Goal: Task Accomplishment & Management: Use online tool/utility

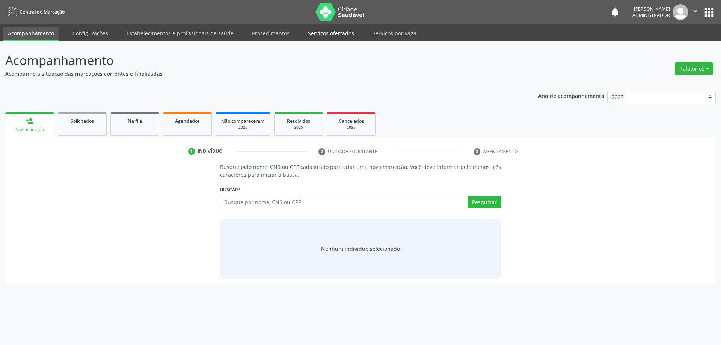
click at [343, 36] on link "Serviços ofertados" at bounding box center [331, 33] width 57 height 13
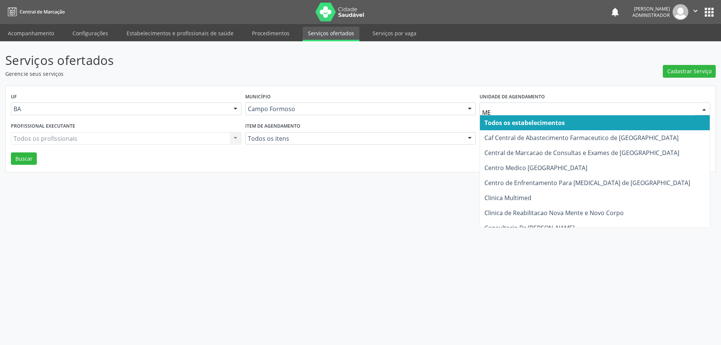
type input "MED"
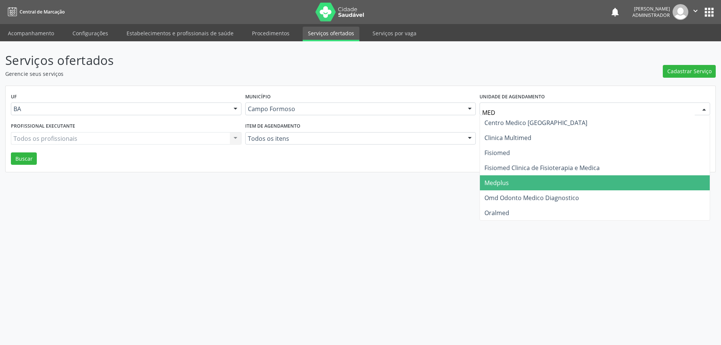
click at [517, 178] on span "Medplus" at bounding box center [595, 182] width 230 height 15
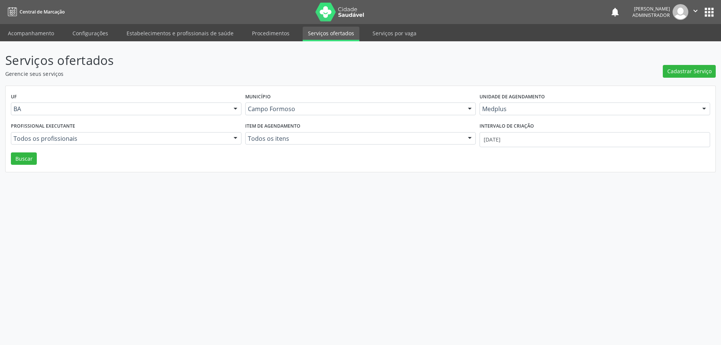
click at [232, 138] on div at bounding box center [235, 138] width 11 height 13
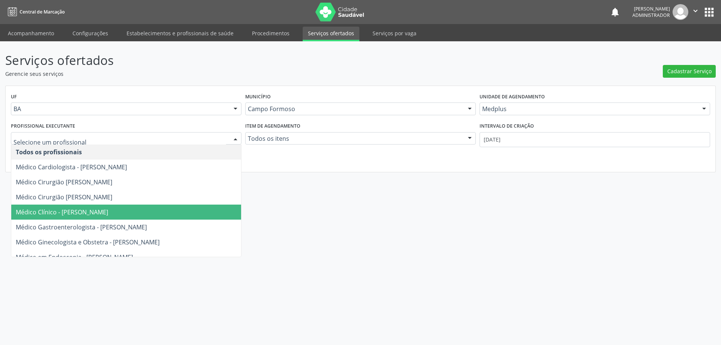
click at [67, 219] on span "Médico Clínico - Lanna Peralva Miranda Rocha" at bounding box center [126, 212] width 230 height 15
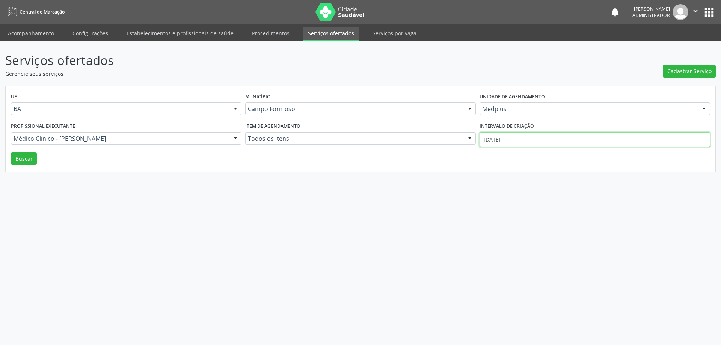
click at [517, 142] on input "[DATE]" at bounding box center [594, 139] width 230 height 15
click at [483, 155] on icon at bounding box center [481, 156] width 5 height 5
select select "8"
click at [503, 178] on span "1" at bounding box center [500, 179] width 15 height 15
type input "01/09/2025"
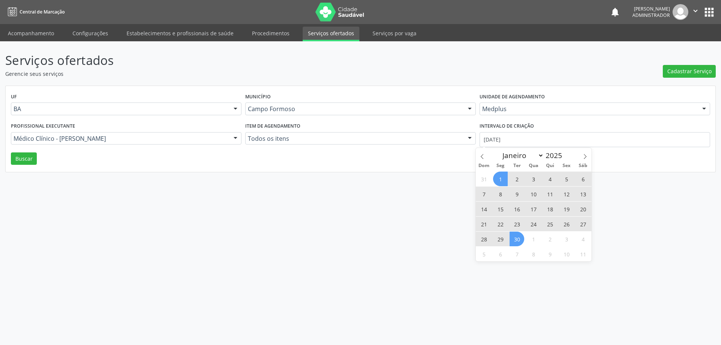
click at [517, 243] on span "30" at bounding box center [516, 239] width 15 height 15
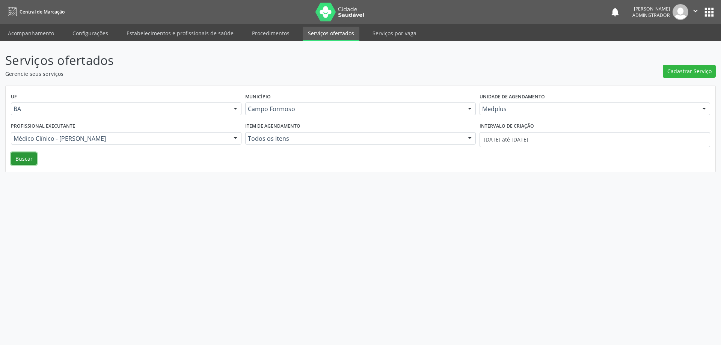
click at [28, 155] on button "Buscar" at bounding box center [24, 158] width 26 height 13
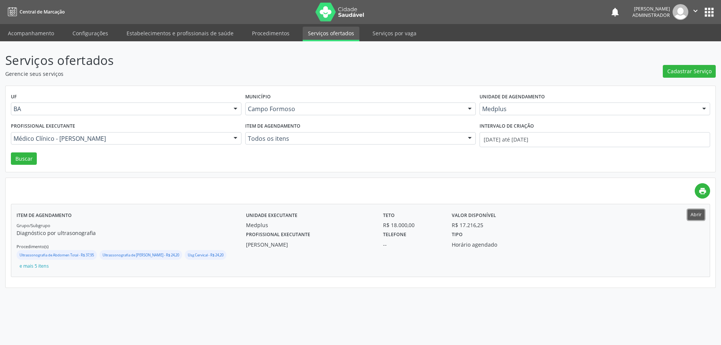
click at [694, 212] on button "Abrir" at bounding box center [695, 214] width 17 height 10
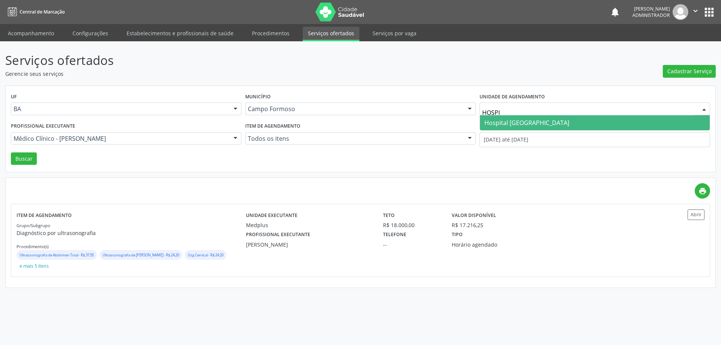
type input "HOSPIT"
click at [492, 121] on span "Hospital Sao Francisco" at bounding box center [526, 123] width 85 height 8
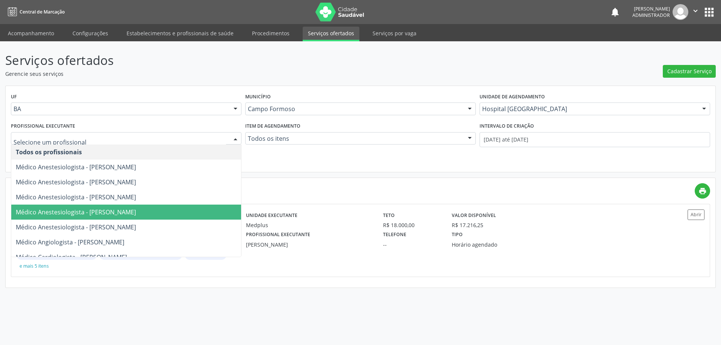
click at [236, 138] on div at bounding box center [235, 138] width 11 height 13
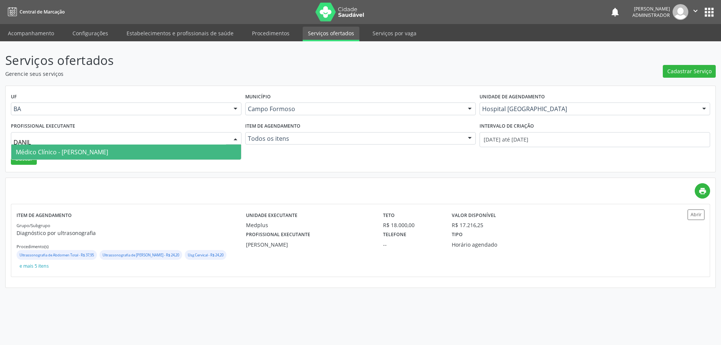
type input "DANILO"
click at [223, 150] on span "Médico Clínico - Danilo Souza Cardoso" at bounding box center [126, 151] width 230 height 15
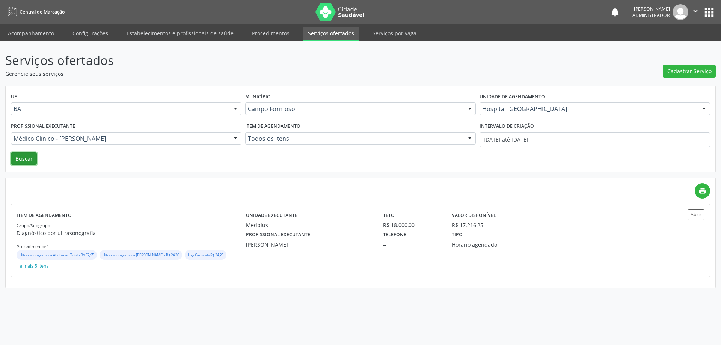
drag, startPoint x: 27, startPoint y: 156, endPoint x: 143, endPoint y: 153, distance: 116.0
click at [29, 157] on button "Buscar" at bounding box center [24, 158] width 26 height 13
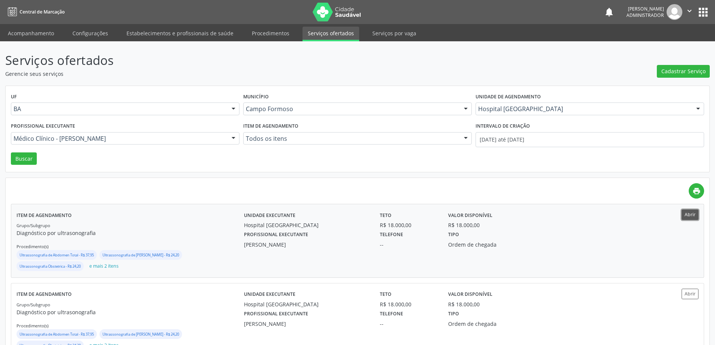
click at [685, 213] on button "Abrir" at bounding box center [690, 214] width 17 height 10
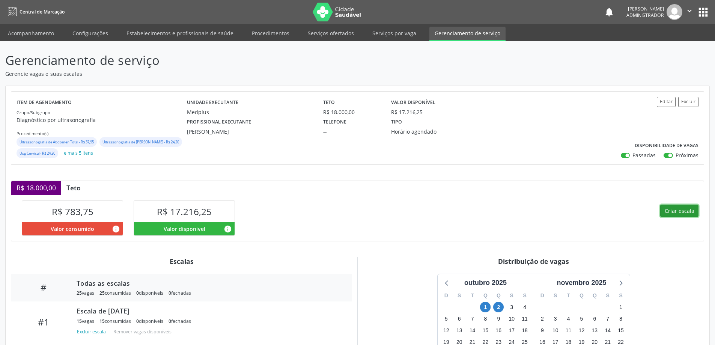
click at [673, 217] on button "Criar escala" at bounding box center [679, 211] width 38 height 13
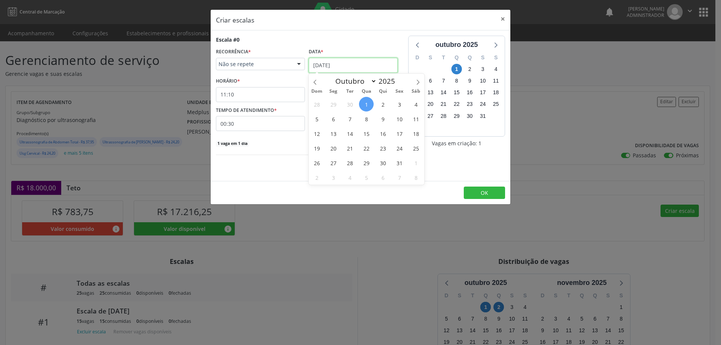
click at [343, 63] on input "[DATE]" at bounding box center [353, 65] width 89 height 15
click at [331, 120] on span "6" at bounding box center [333, 118] width 15 height 15
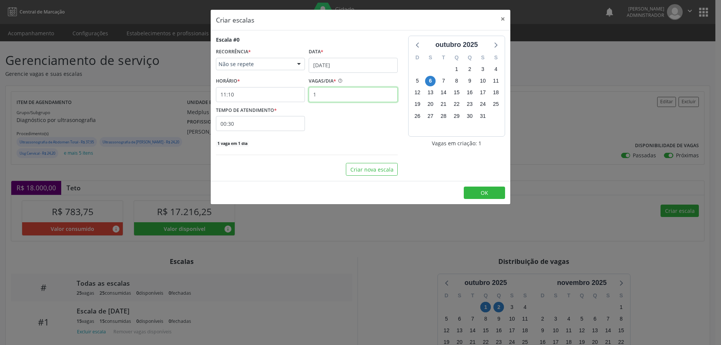
click at [325, 92] on input "1" at bounding box center [353, 94] width 89 height 15
type input "15"
click at [287, 95] on input "11:10" at bounding box center [260, 94] width 89 height 15
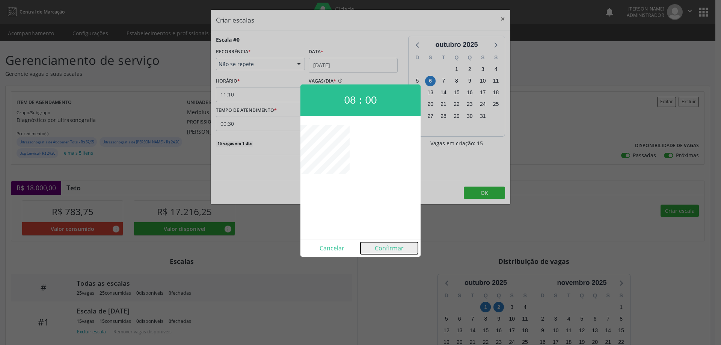
click at [391, 249] on button "Confirmar" at bounding box center [388, 248] width 57 height 12
type input "08:00"
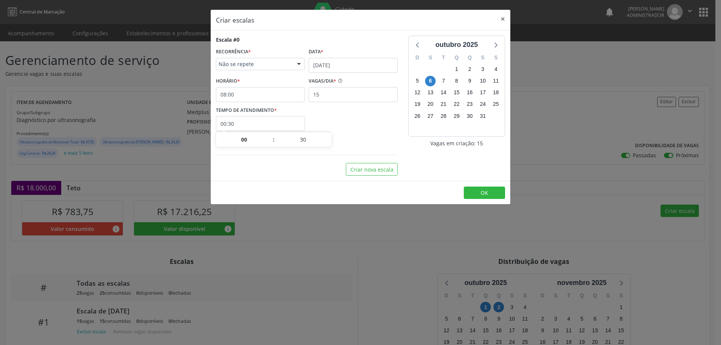
click at [276, 126] on input "00:30" at bounding box center [260, 123] width 89 height 15
click at [327, 144] on span at bounding box center [328, 144] width 5 height 8
type input "00:25"
type input "25"
click at [327, 144] on span at bounding box center [328, 144] width 5 height 8
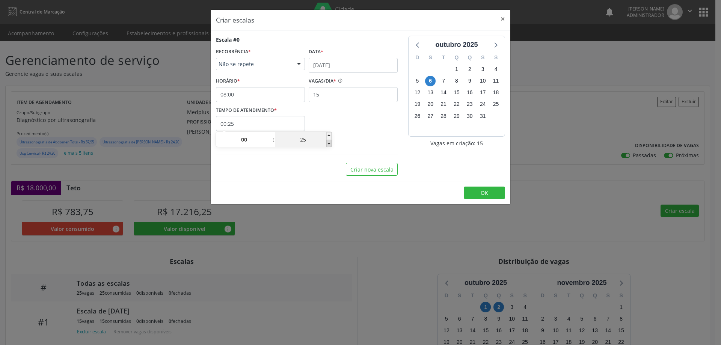
type input "00:20"
type input "20"
click at [327, 144] on span at bounding box center [328, 144] width 5 height 8
type input "00:15"
type input "15"
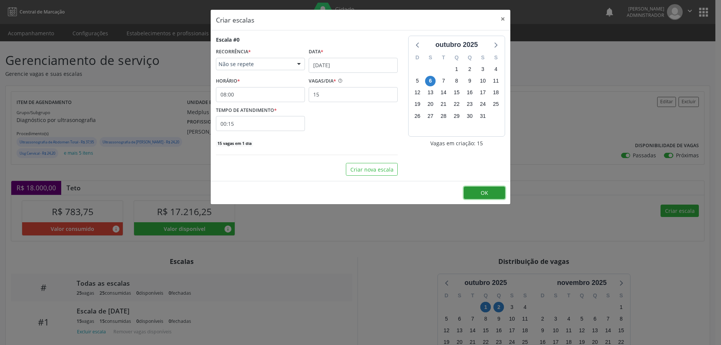
click at [489, 192] on button "OK" at bounding box center [484, 193] width 41 height 13
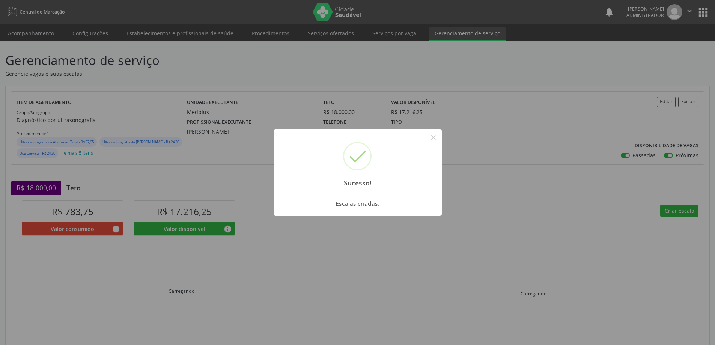
drag, startPoint x: 433, startPoint y: 139, endPoint x: 501, endPoint y: 157, distance: 69.8
click at [435, 139] on button "×" at bounding box center [433, 137] width 13 height 13
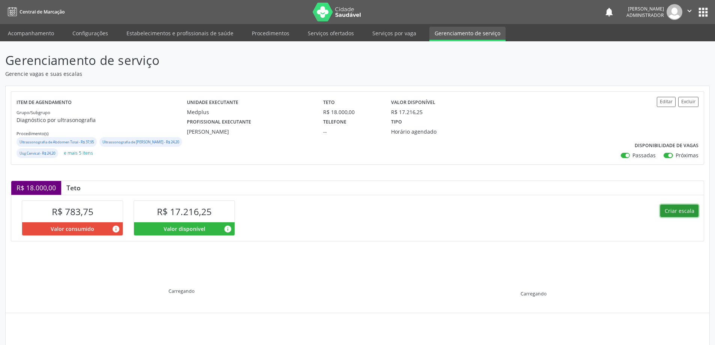
click at [674, 217] on button "Criar escala" at bounding box center [679, 211] width 38 height 13
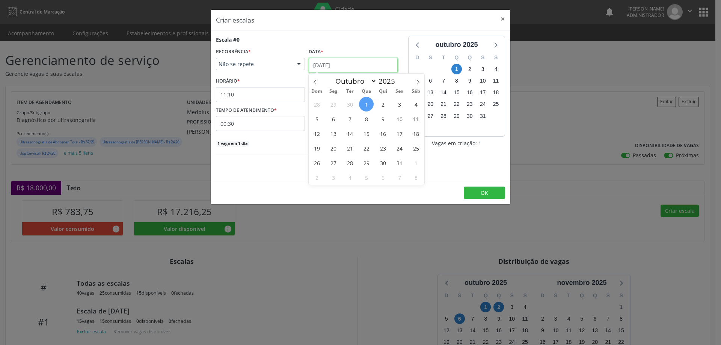
click at [363, 63] on input "[DATE]" at bounding box center [353, 65] width 89 height 15
click at [333, 119] on span "6" at bounding box center [333, 118] width 15 height 15
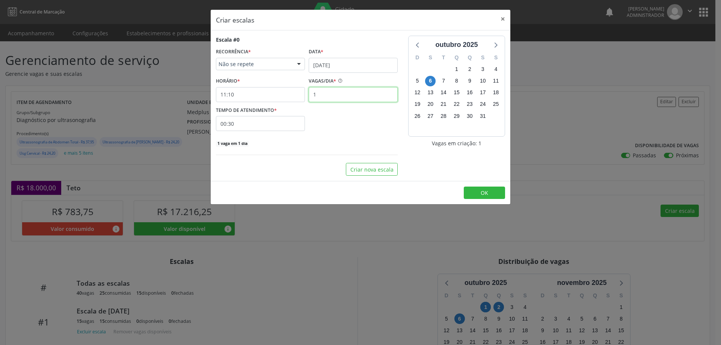
click at [334, 90] on input "1" at bounding box center [353, 94] width 89 height 15
type input "10"
click at [286, 95] on input "11:10" at bounding box center [260, 94] width 89 height 15
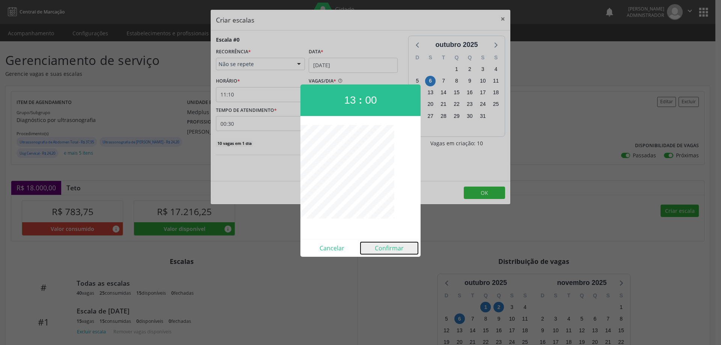
click at [385, 246] on button "Confirmar" at bounding box center [388, 248] width 57 height 12
type input "13:00"
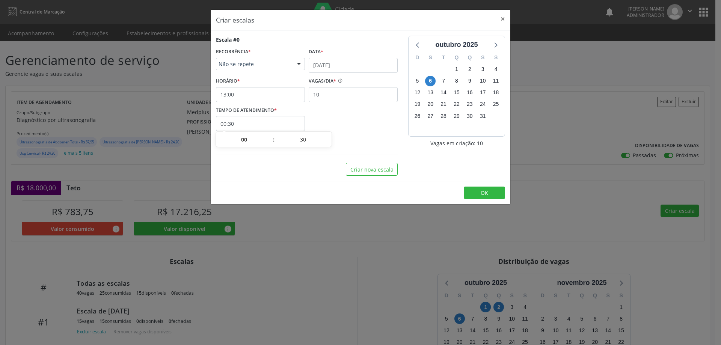
click at [288, 123] on input "00:30" at bounding box center [260, 123] width 89 height 15
click at [329, 145] on span at bounding box center [328, 144] width 5 height 8
type input "00:25"
type input "25"
click at [329, 145] on span at bounding box center [328, 144] width 5 height 8
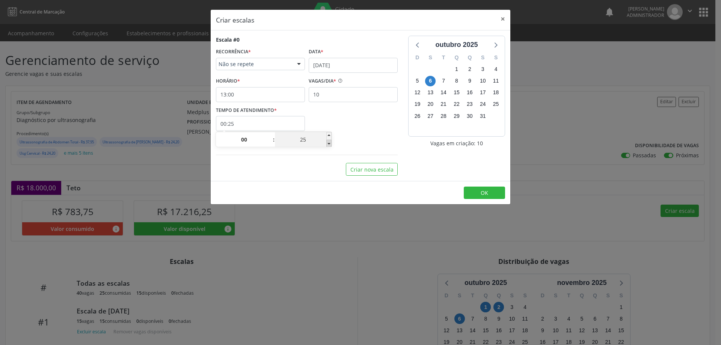
type input "00:20"
type input "20"
click at [329, 145] on span at bounding box center [328, 144] width 5 height 8
type input "00:15"
type input "15"
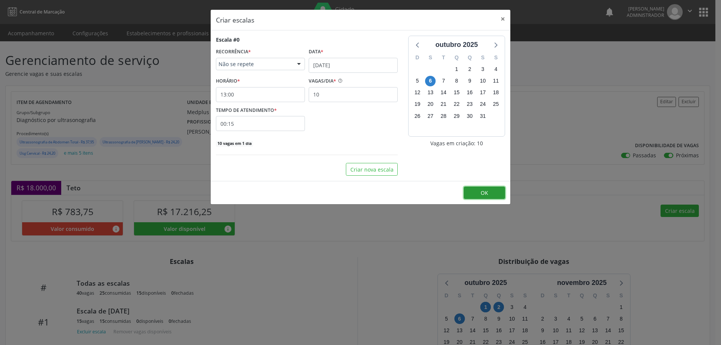
click at [477, 190] on button "OK" at bounding box center [484, 193] width 41 height 13
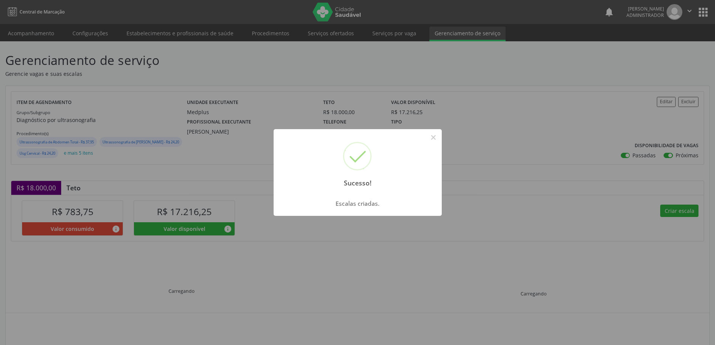
drag, startPoint x: 430, startPoint y: 140, endPoint x: 423, endPoint y: 133, distance: 9.8
click at [429, 140] on button "×" at bounding box center [433, 137] width 13 height 13
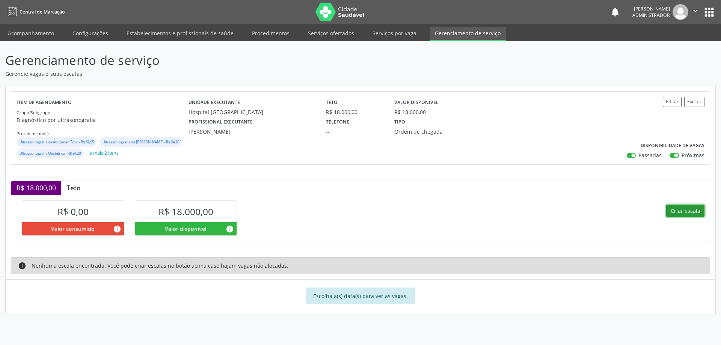
click at [682, 217] on button "Criar escala" at bounding box center [685, 211] width 38 height 13
select select "9"
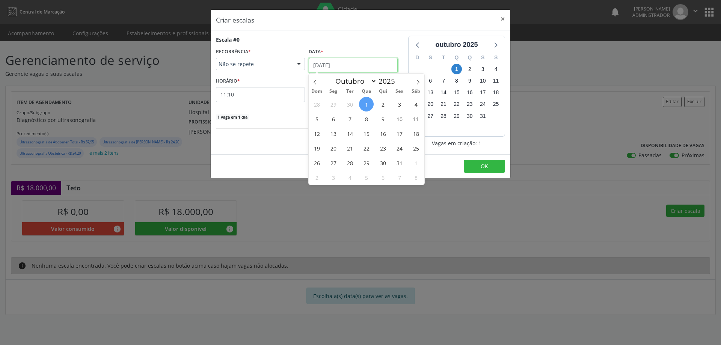
click at [351, 61] on input "[DATE]" at bounding box center [353, 65] width 89 height 15
click at [333, 120] on span "6" at bounding box center [333, 118] width 15 height 15
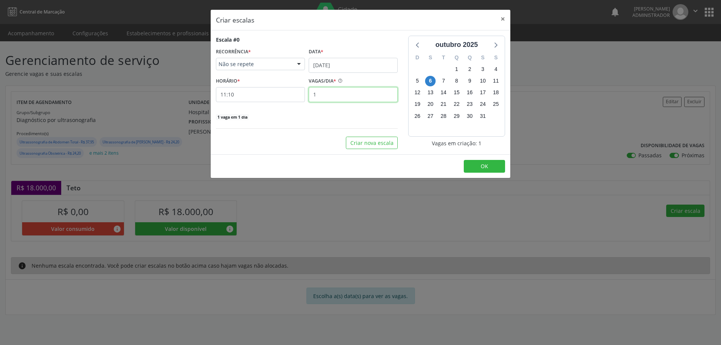
click at [323, 100] on input "1" at bounding box center [353, 94] width 89 height 15
type input "3"
click at [287, 93] on input "11:10" at bounding box center [260, 94] width 89 height 15
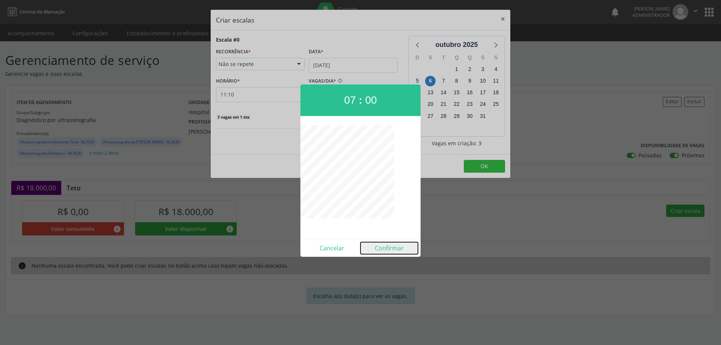
click at [391, 245] on button "Confirmar" at bounding box center [388, 248] width 57 height 12
type input "07:00"
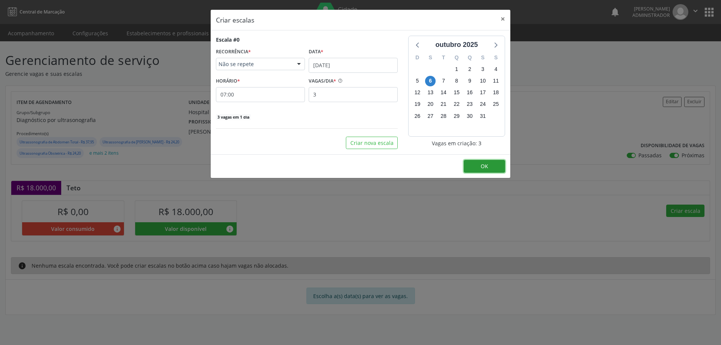
click at [476, 165] on button "OK" at bounding box center [484, 166] width 41 height 13
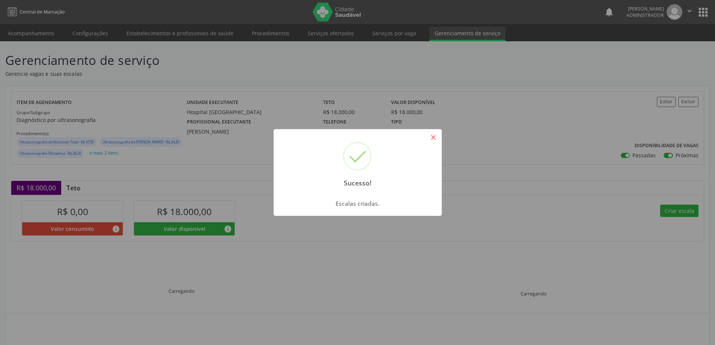
click at [437, 139] on button "×" at bounding box center [433, 137] width 13 height 13
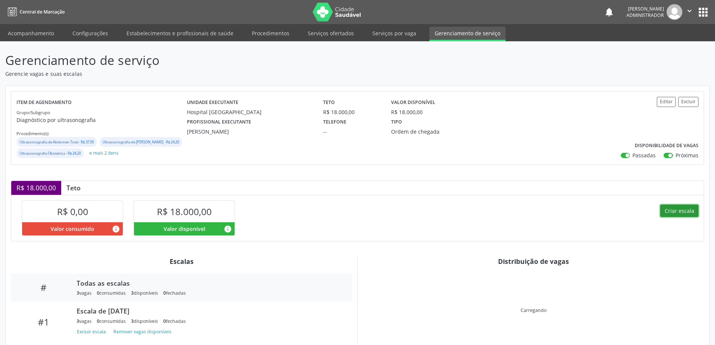
click at [676, 217] on button "Criar escala" at bounding box center [679, 211] width 38 height 13
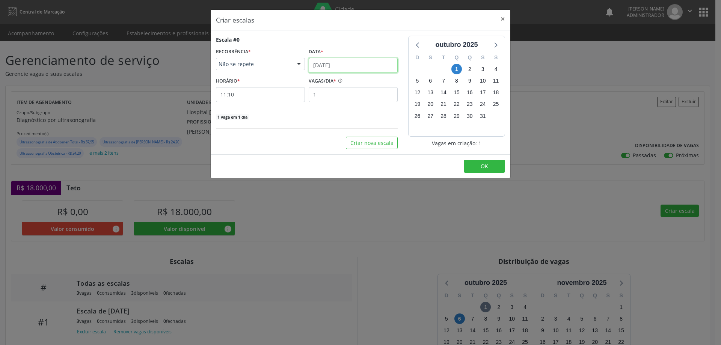
click at [367, 63] on input "[DATE]" at bounding box center [353, 65] width 89 height 15
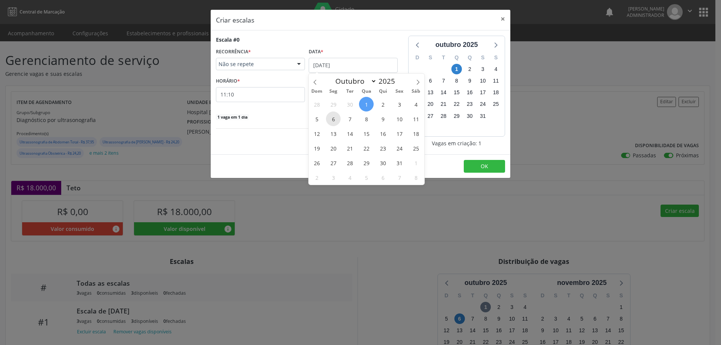
click at [330, 120] on span "6" at bounding box center [333, 118] width 15 height 15
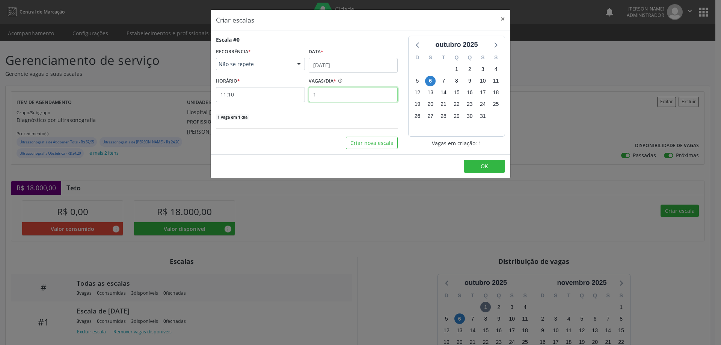
click at [323, 91] on input "1" at bounding box center [353, 94] width 89 height 15
type input "5"
click at [299, 93] on input "11:10" at bounding box center [260, 94] width 89 height 15
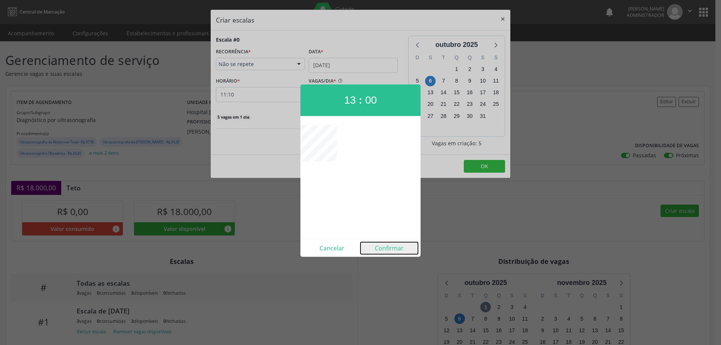
click at [394, 247] on button "Confirmar" at bounding box center [388, 248] width 57 height 12
type input "13:00"
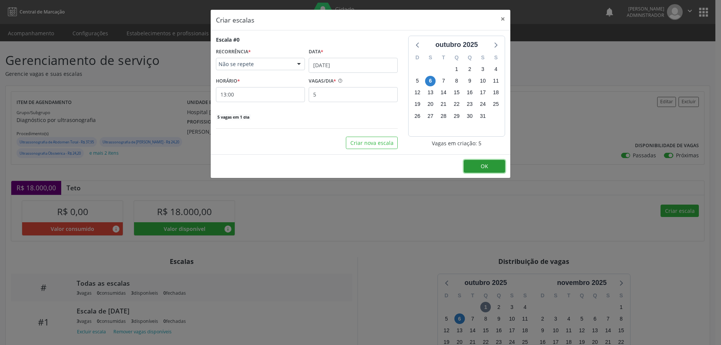
click at [486, 163] on span "OK" at bounding box center [484, 166] width 8 height 7
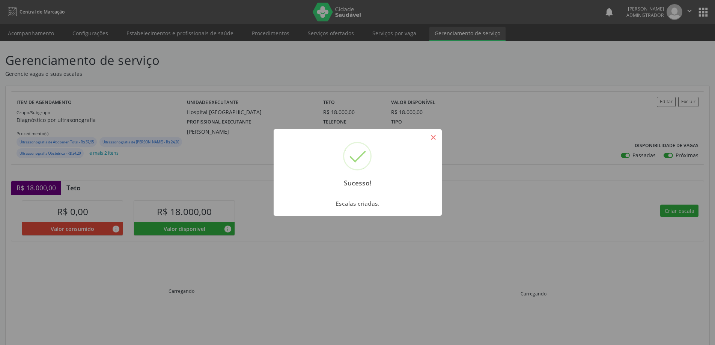
drag, startPoint x: 433, startPoint y: 139, endPoint x: 522, endPoint y: 188, distance: 102.1
click at [436, 141] on button "×" at bounding box center [433, 137] width 13 height 13
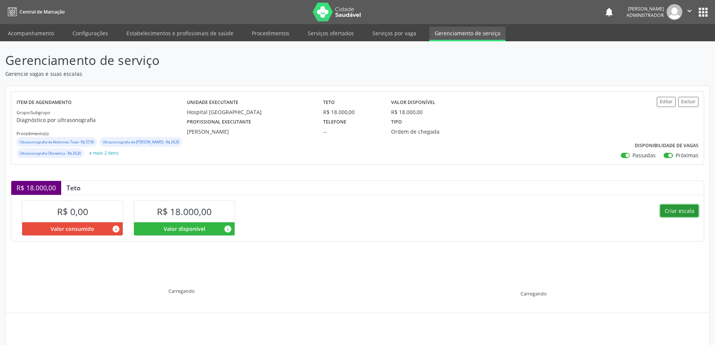
click at [670, 217] on button "Criar escala" at bounding box center [679, 211] width 38 height 13
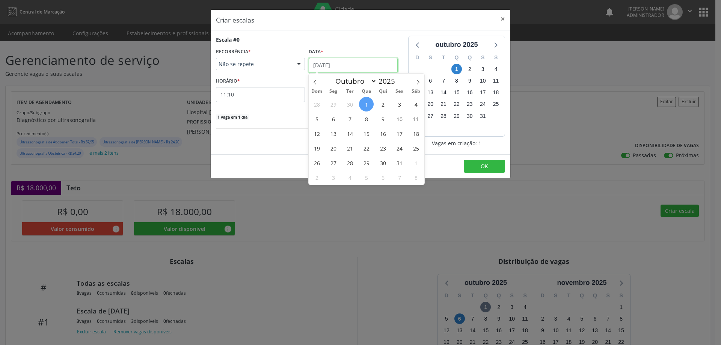
click at [368, 60] on input "[DATE]" at bounding box center [353, 65] width 89 height 15
drag, startPoint x: 369, startPoint y: 122, endPoint x: 357, endPoint y: 112, distance: 15.5
click at [369, 122] on span "8" at bounding box center [366, 118] width 15 height 15
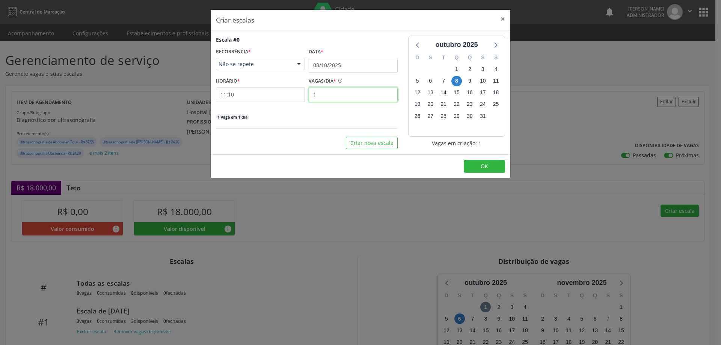
click at [336, 96] on input "1" at bounding box center [353, 94] width 89 height 15
type input "3"
click at [293, 93] on input "11:10" at bounding box center [260, 94] width 89 height 15
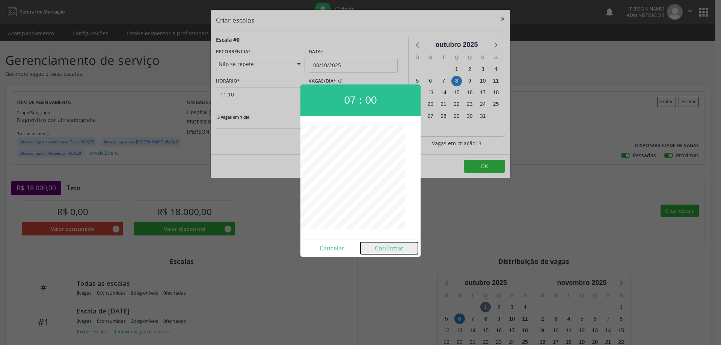
click at [388, 245] on button "Confirmar" at bounding box center [388, 248] width 57 height 12
type input "07:00"
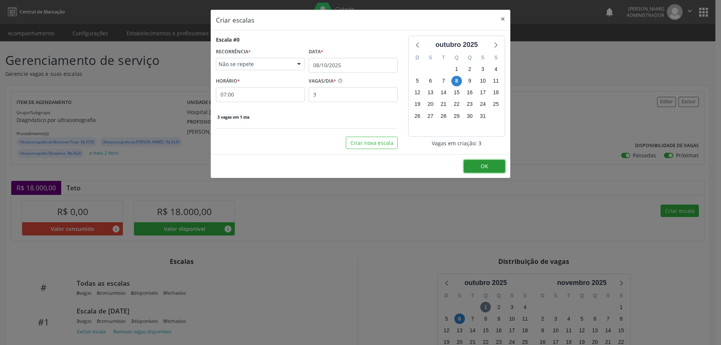
drag, startPoint x: 485, startPoint y: 167, endPoint x: 488, endPoint y: 161, distance: 6.9
click at [485, 164] on span "OK" at bounding box center [484, 166] width 8 height 7
